Goal: Task Accomplishment & Management: Use online tool/utility

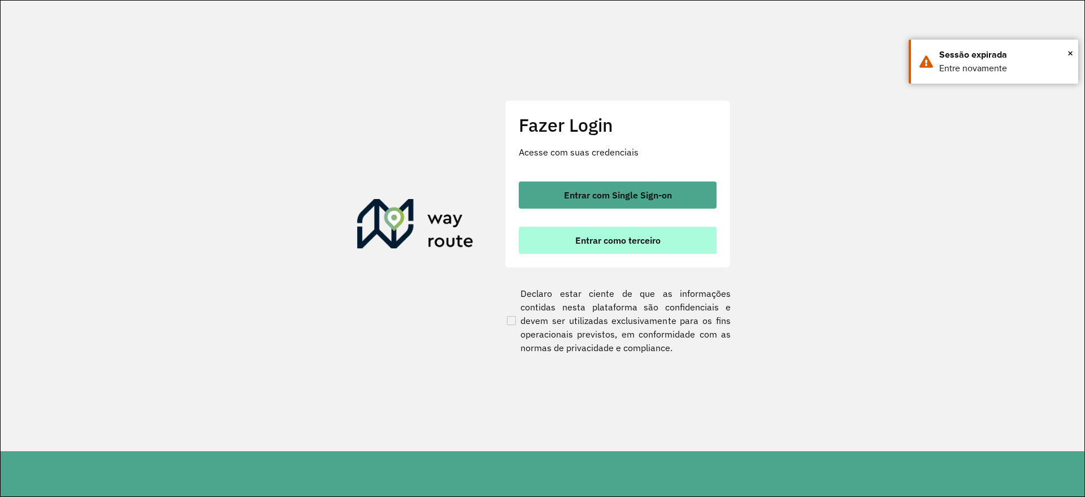
click at [594, 237] on span "Entrar como terceiro" at bounding box center [617, 240] width 85 height 9
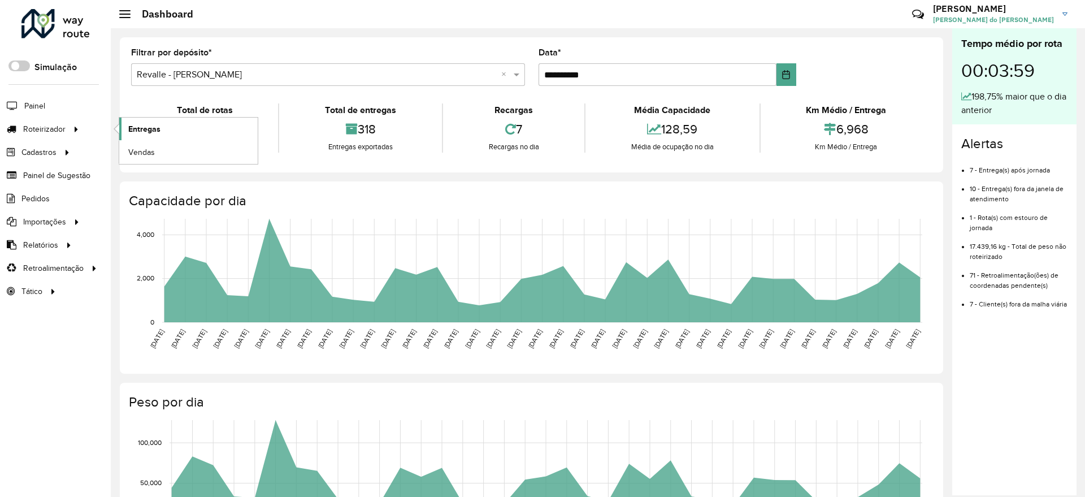
click at [163, 131] on link "Entregas" at bounding box center [188, 129] width 138 height 23
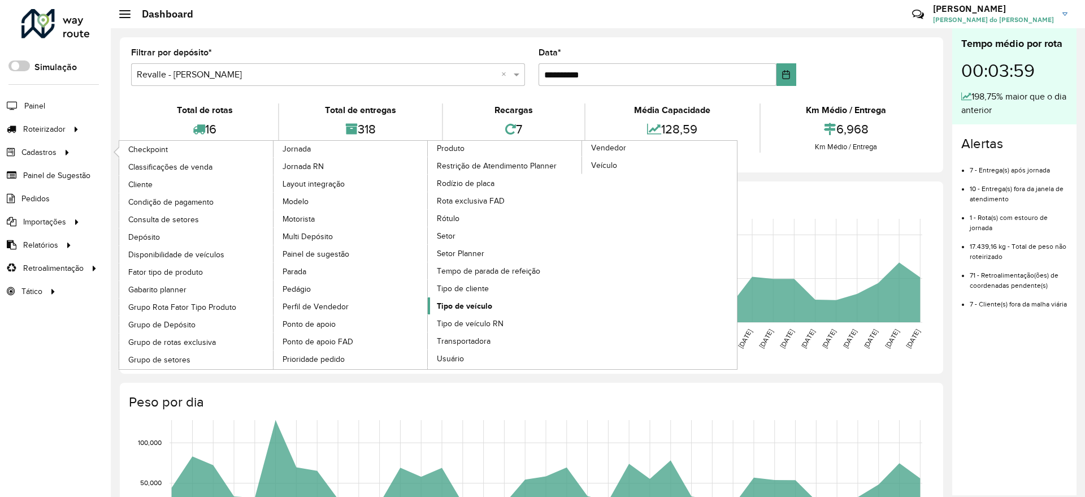
click at [474, 306] on span "Tipo de veículo" at bounding box center [464, 306] width 55 height 12
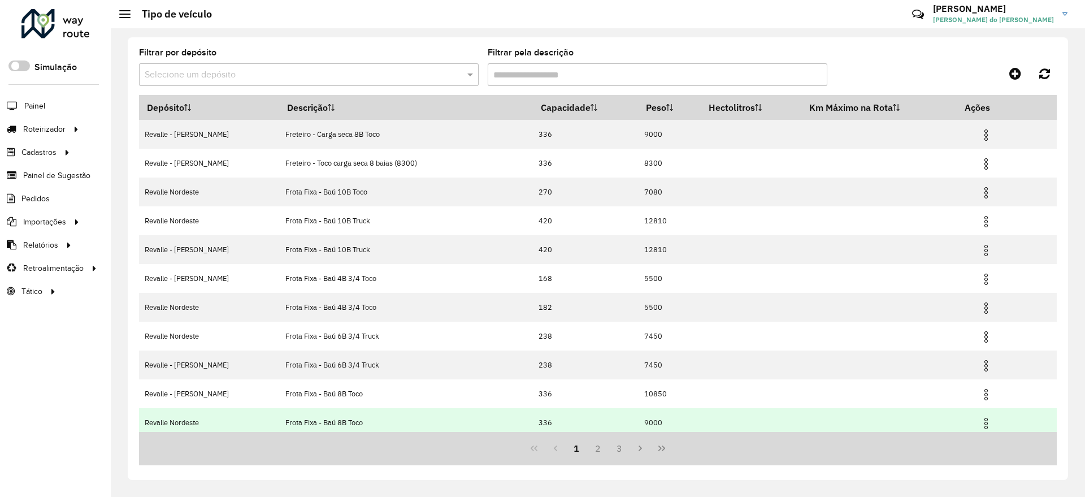
scroll to position [34, 0]
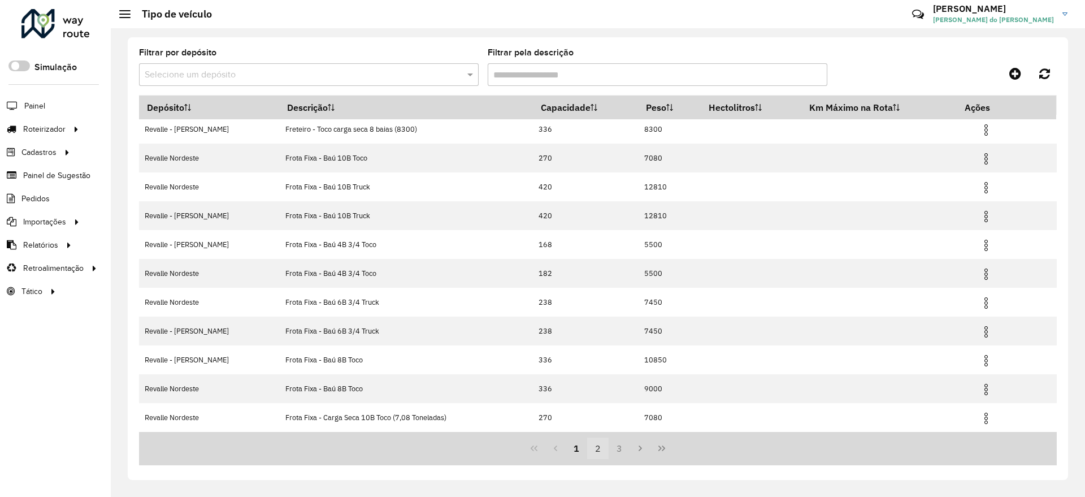
click at [601, 449] on button "2" at bounding box center [597, 447] width 21 height 21
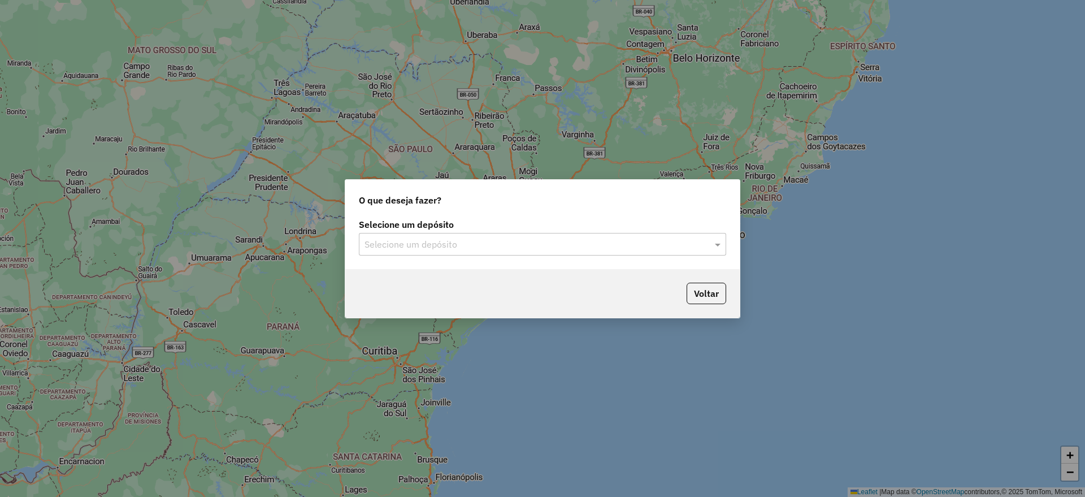
click at [410, 245] on input "text" at bounding box center [530, 245] width 333 height 14
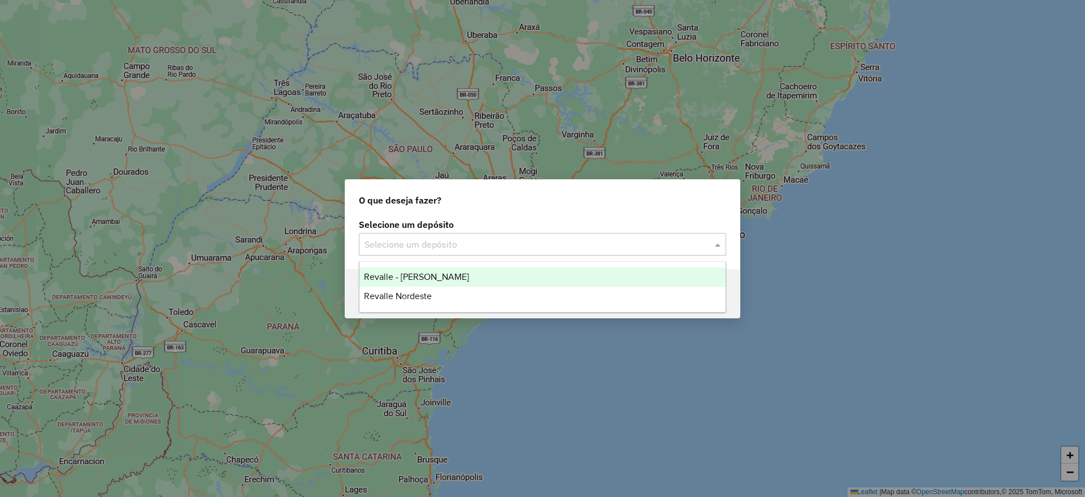
click at [418, 277] on span "Revalle - [PERSON_NAME]" at bounding box center [416, 277] width 105 height 10
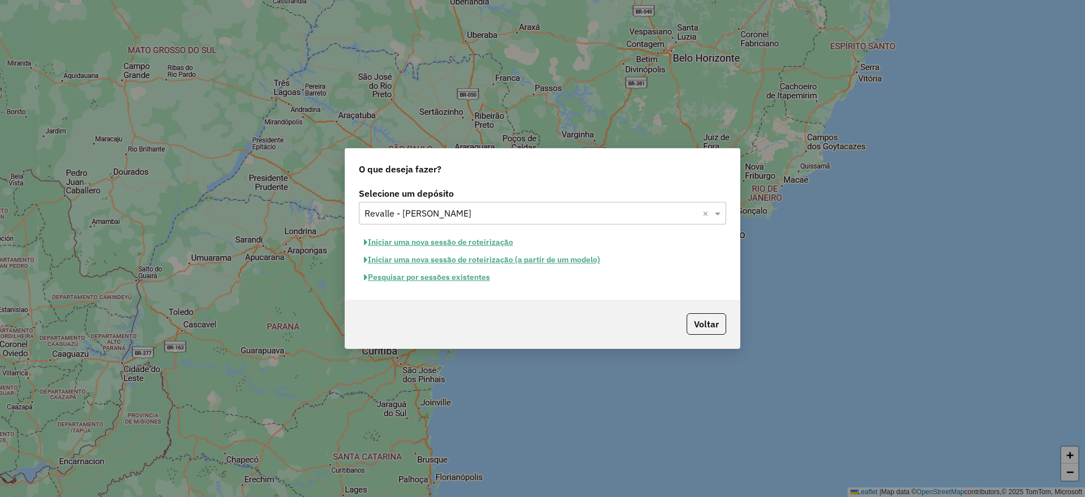
click at [457, 280] on button "Pesquisar por sessões existentes" at bounding box center [427, 277] width 136 height 18
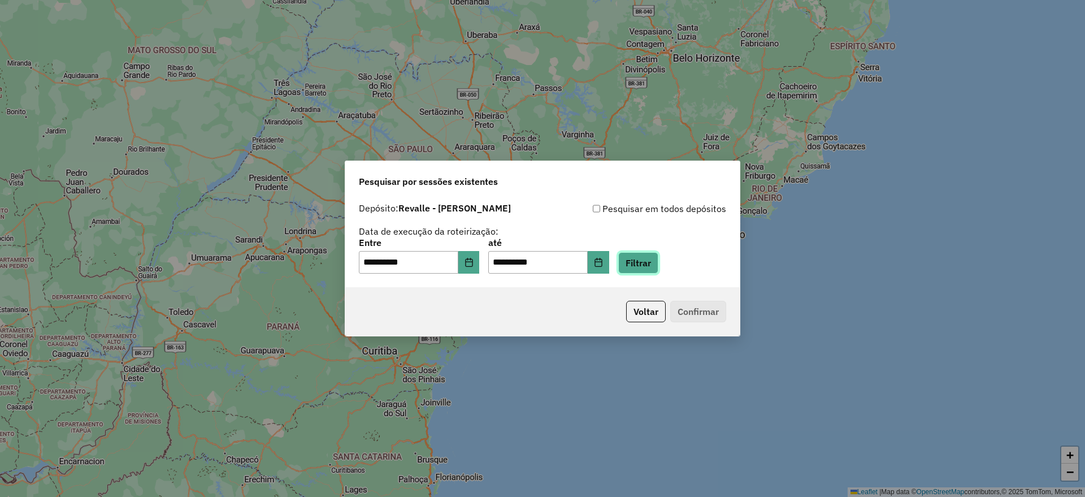
click at [658, 265] on button "Filtrar" at bounding box center [638, 262] width 40 height 21
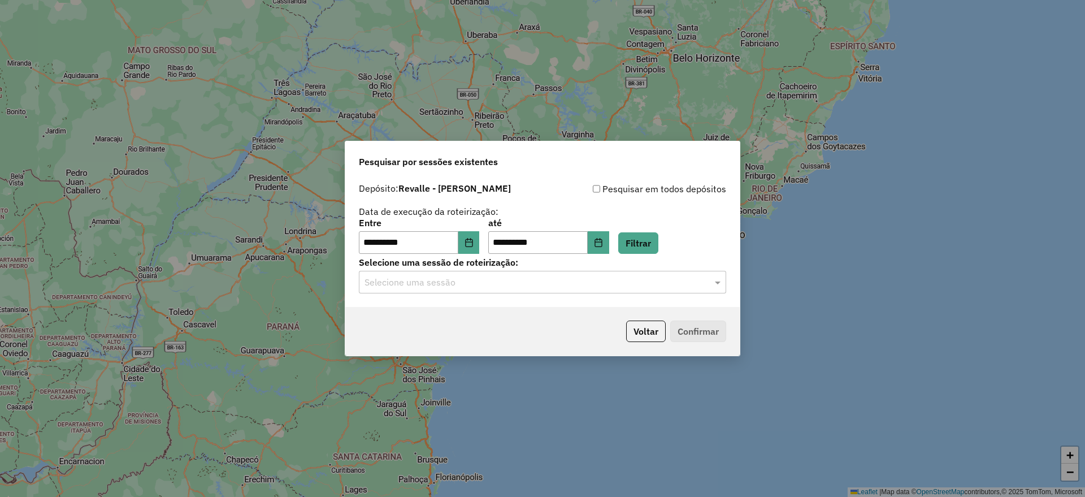
click at [593, 280] on input "text" at bounding box center [530, 283] width 333 height 14
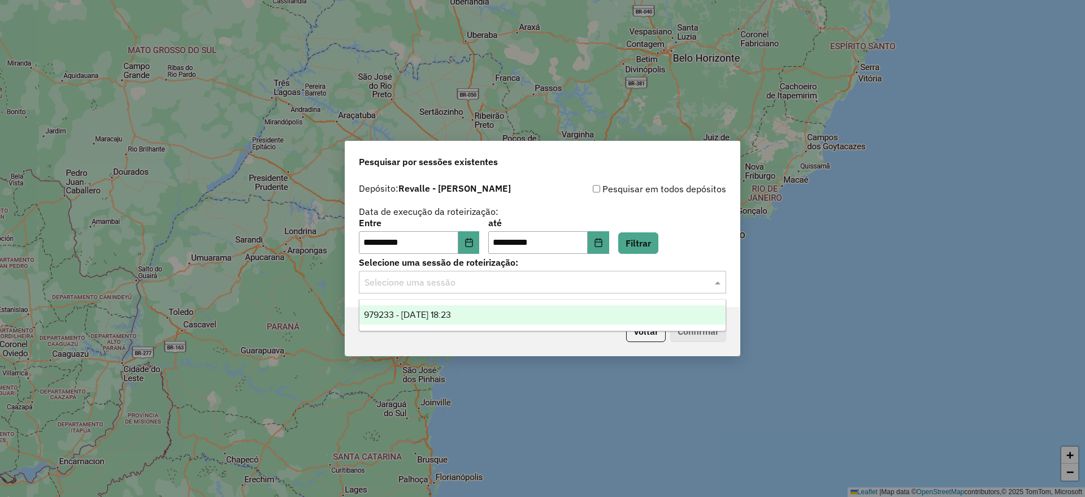
click at [576, 312] on div "979233 - 14/08/2025 18:23" at bounding box center [542, 314] width 366 height 19
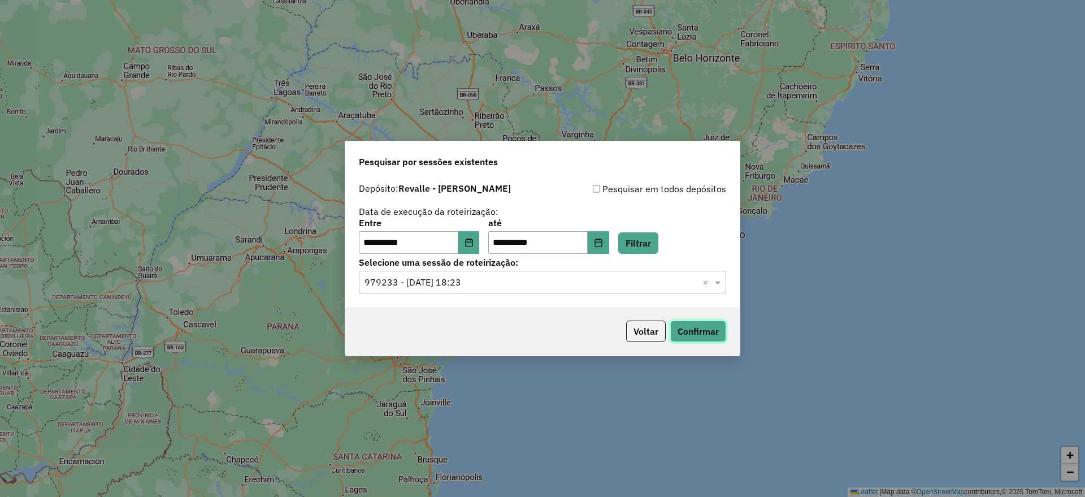
click at [678, 333] on button "Confirmar" at bounding box center [698, 330] width 56 height 21
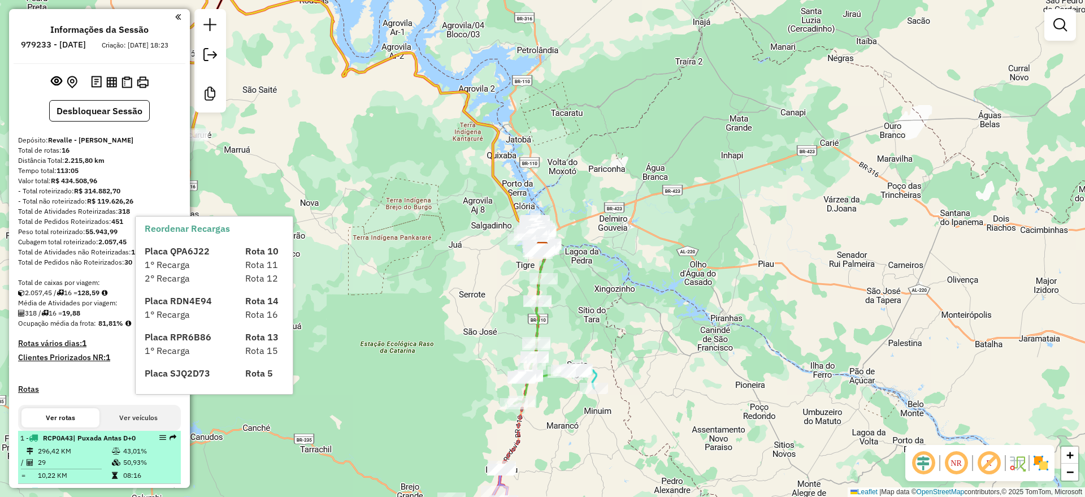
select select "**********"
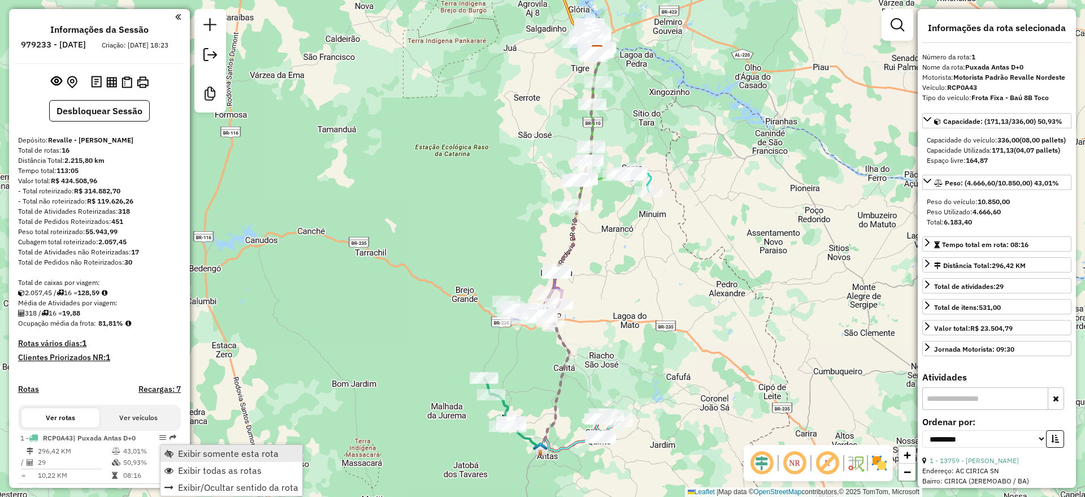
click at [190, 451] on span "Exibir somente esta rota" at bounding box center [228, 453] width 101 height 9
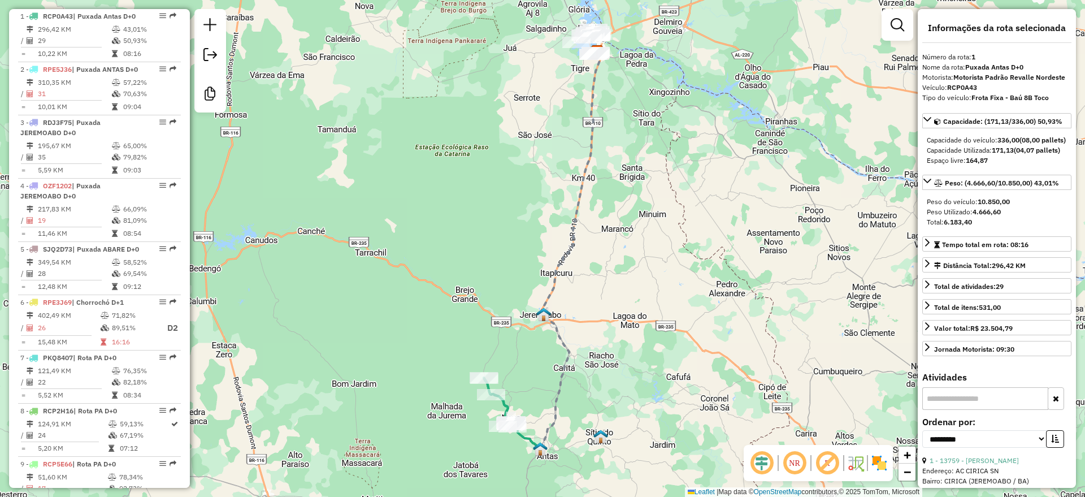
scroll to position [424, 0]
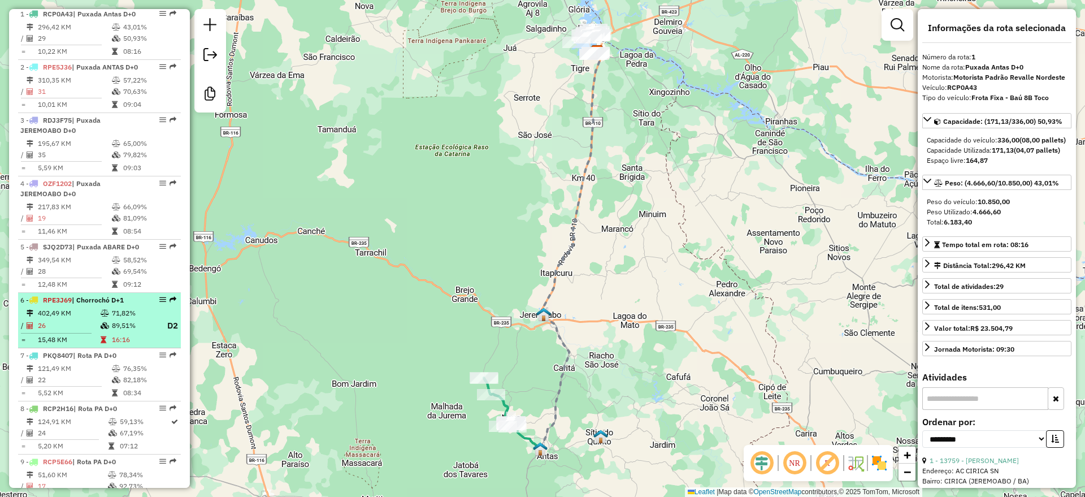
click at [86, 319] on td "402,49 KM" at bounding box center [68, 312] width 63 height 11
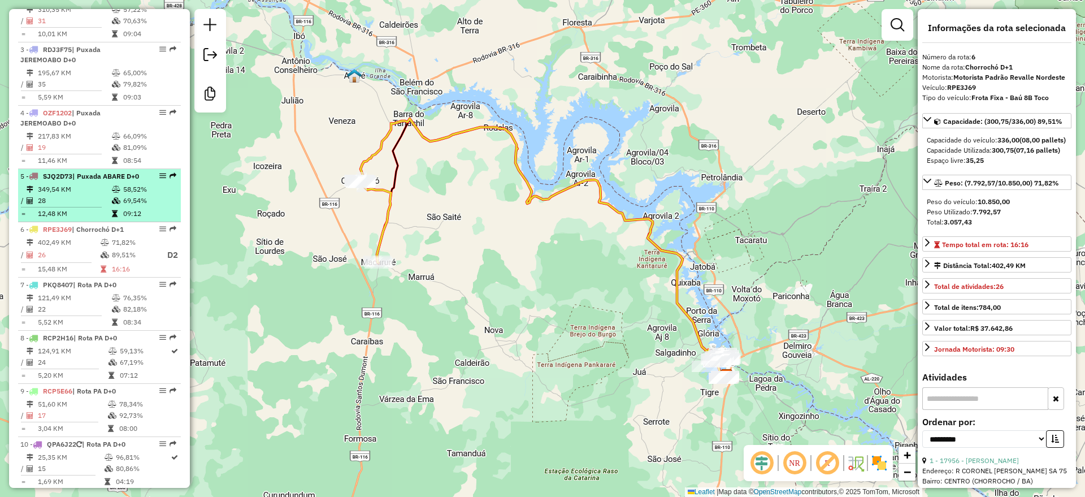
scroll to position [565, 0]
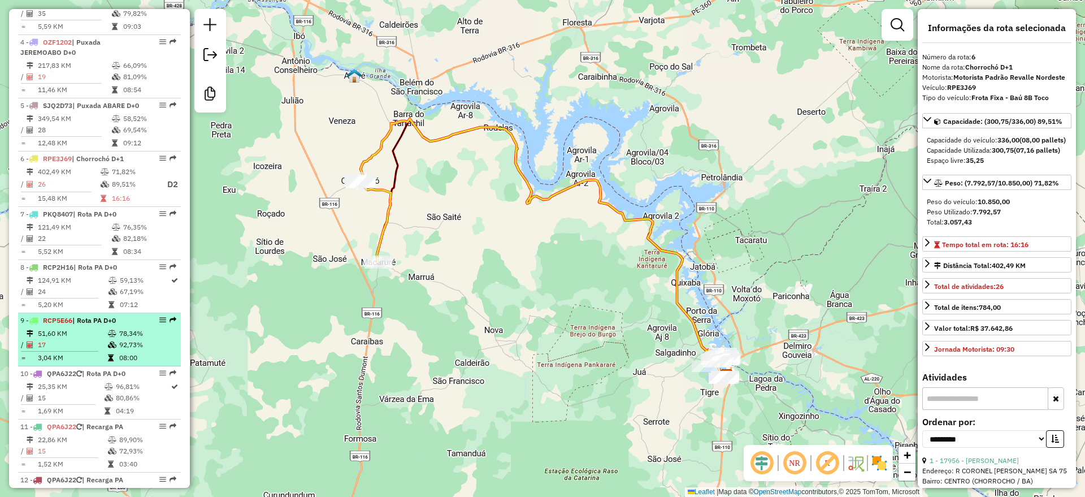
click at [77, 325] on div "9 - RCP5E66 | Rota PA D+0" at bounding box center [80, 320] width 120 height 10
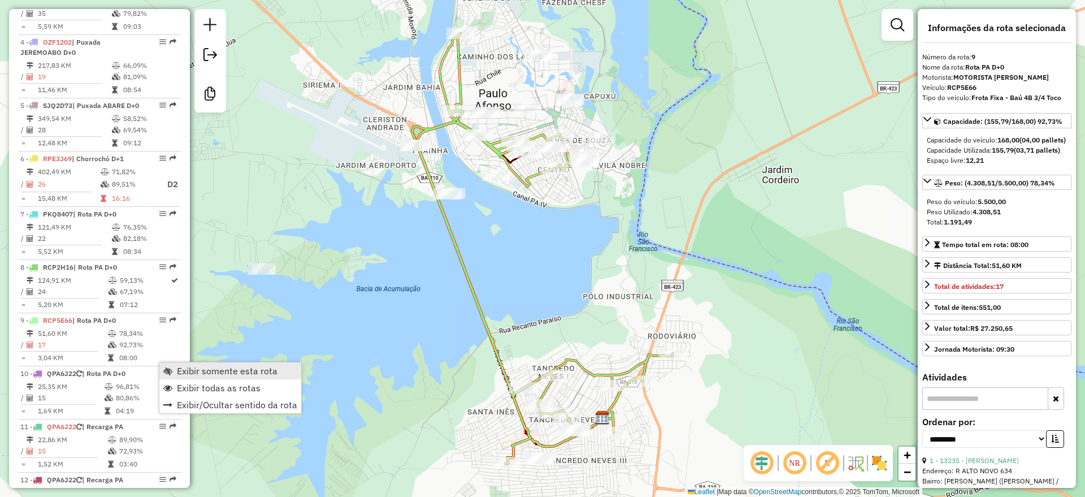
click at [184, 371] on span "Exibir somente esta rota" at bounding box center [227, 370] width 101 height 9
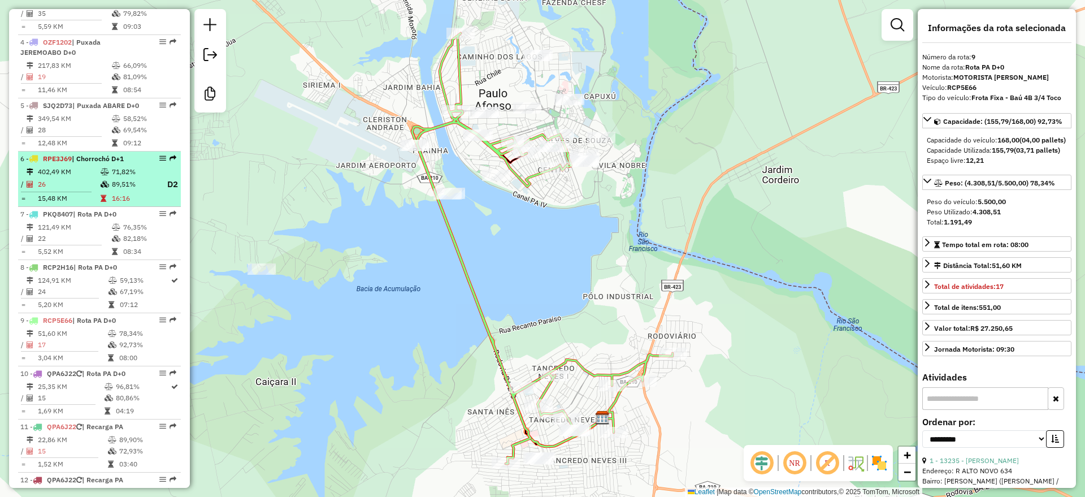
click at [87, 177] on td "402,49 KM" at bounding box center [68, 171] width 63 height 11
